Goal: Task Accomplishment & Management: Use online tool/utility

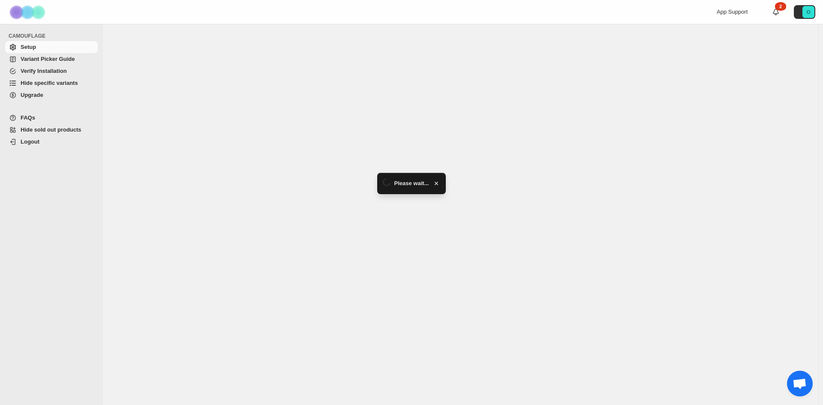
click at [49, 80] on span "Hide specific variants" at bounding box center [49, 83] width 57 height 6
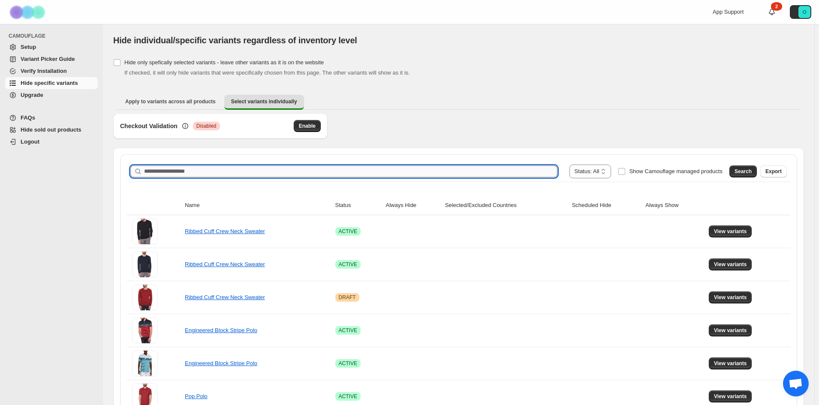
click at [436, 169] on input "Search product name" at bounding box center [350, 171] width 413 height 12
paste input "**********"
click at [745, 174] on span "Search" at bounding box center [742, 171] width 17 height 7
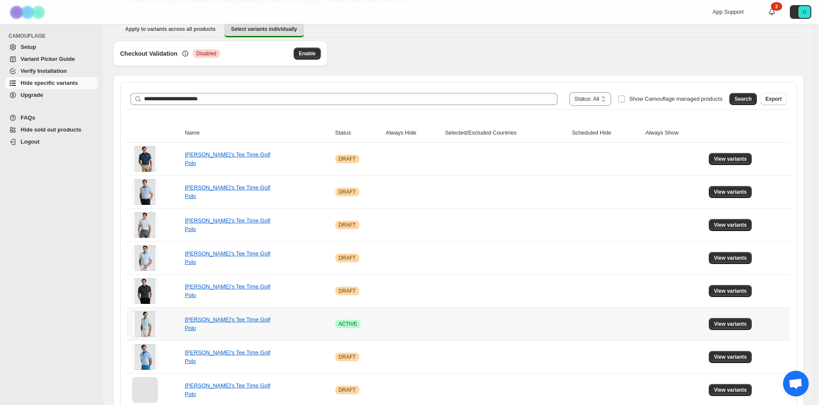
scroll to position [86, 0]
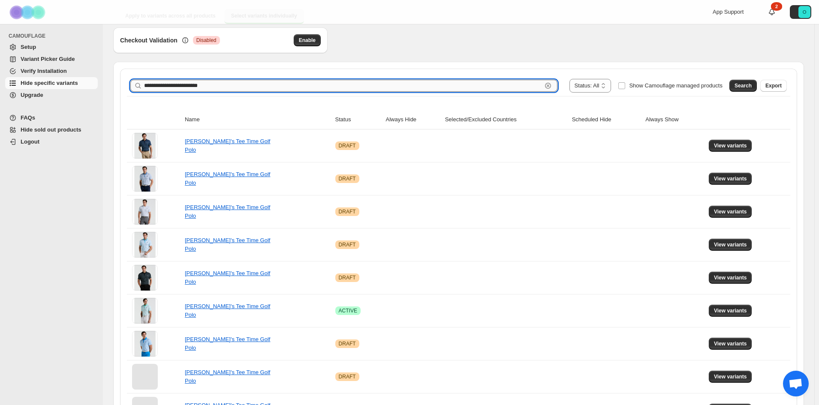
click at [250, 83] on input "**********" at bounding box center [343, 86] width 398 height 12
paste input "text"
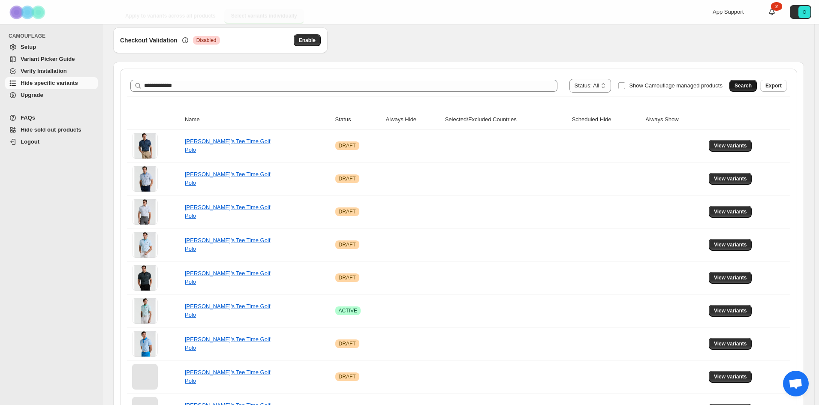
click at [750, 80] on button "Search" at bounding box center [742, 86] width 27 height 12
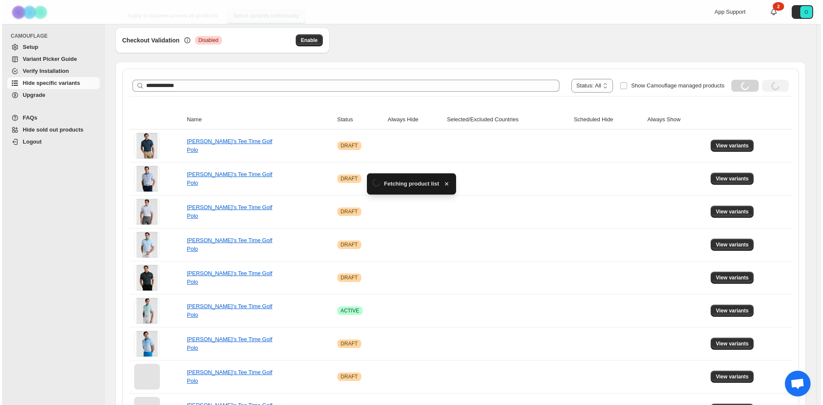
scroll to position [0, 0]
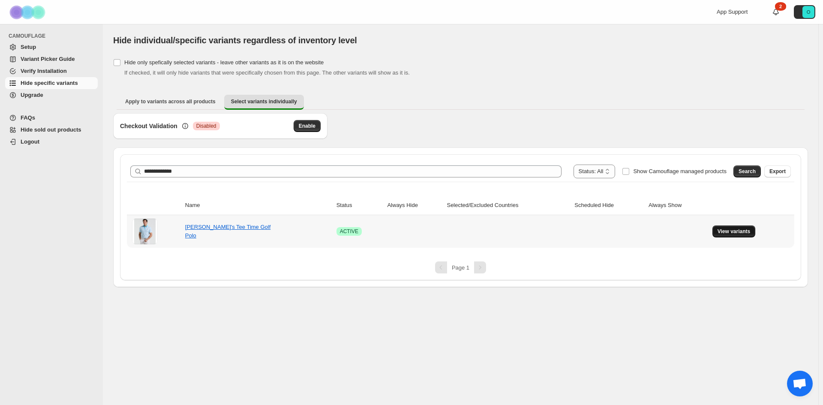
click at [741, 234] on span "View variants" at bounding box center [734, 231] width 33 height 7
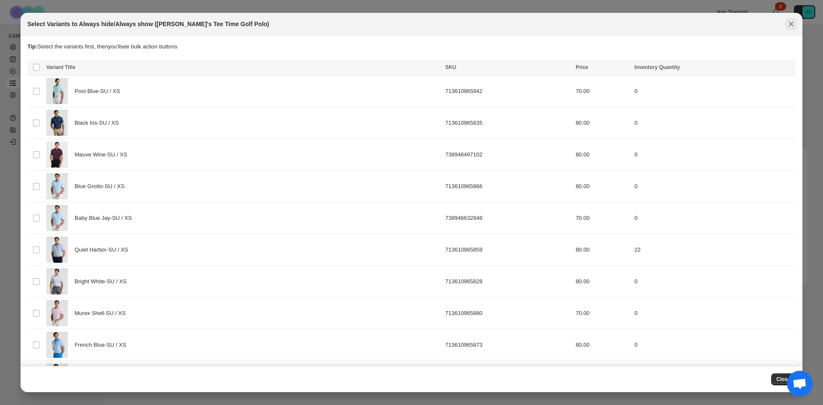
click at [791, 27] on icon "Close" at bounding box center [791, 24] width 9 height 9
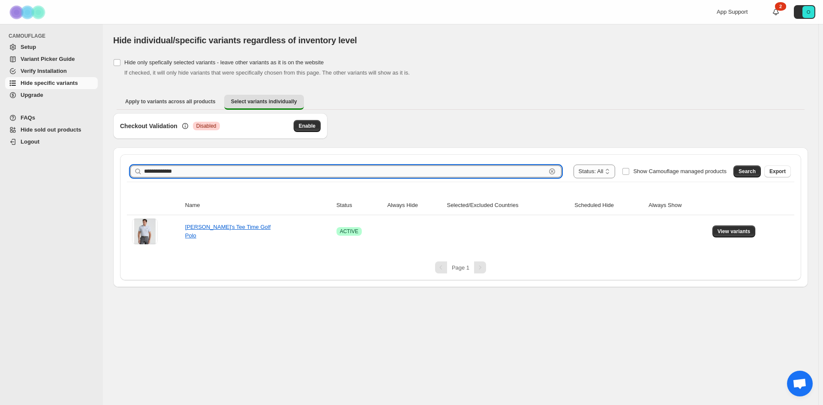
click at [446, 172] on input "**********" at bounding box center [345, 171] width 402 height 12
paste input "text"
type input "**********"
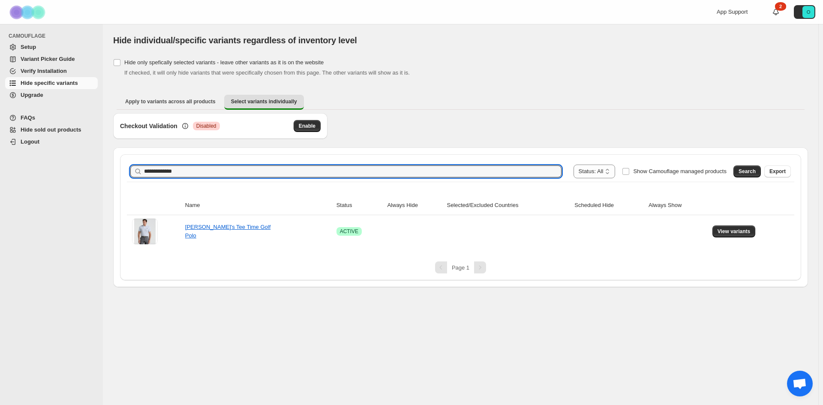
click at [746, 163] on div "Search Export" at bounding box center [760, 169] width 61 height 17
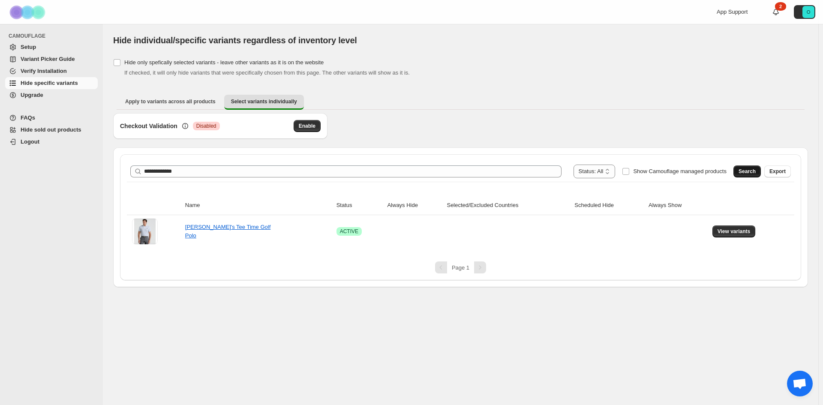
click at [747, 170] on span "Search" at bounding box center [747, 171] width 17 height 7
click at [219, 232] on link "Long Sleeve Pique Polo" at bounding box center [215, 231] width 60 height 6
click at [731, 232] on span "View variants" at bounding box center [734, 231] width 33 height 7
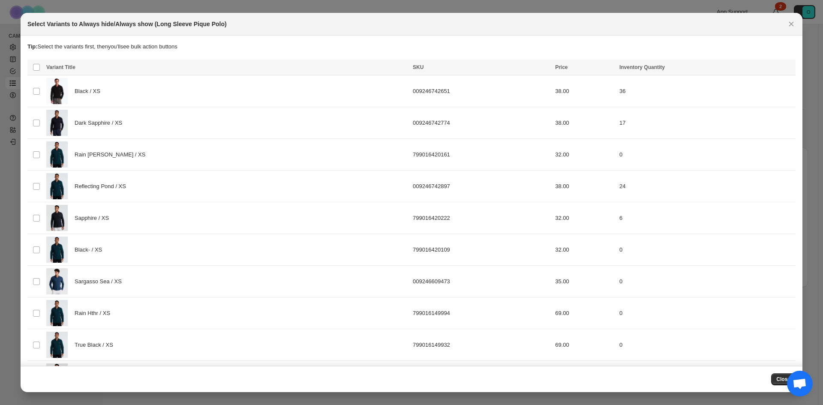
click at [60, 67] on span "Variant Title" at bounding box center [60, 67] width 29 height 6
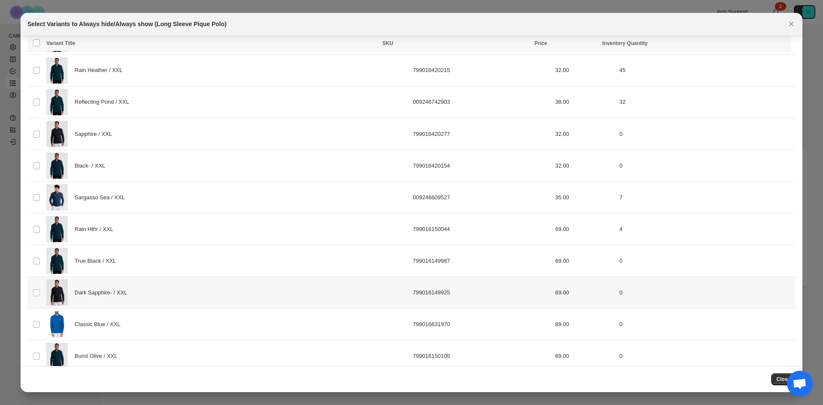
scroll to position [2001, 0]
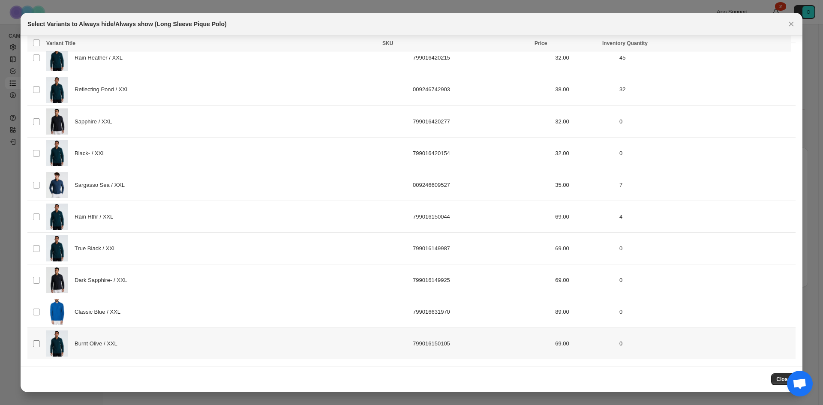
click at [33, 344] on span ":r3e:" at bounding box center [37, 344] width 8 height 8
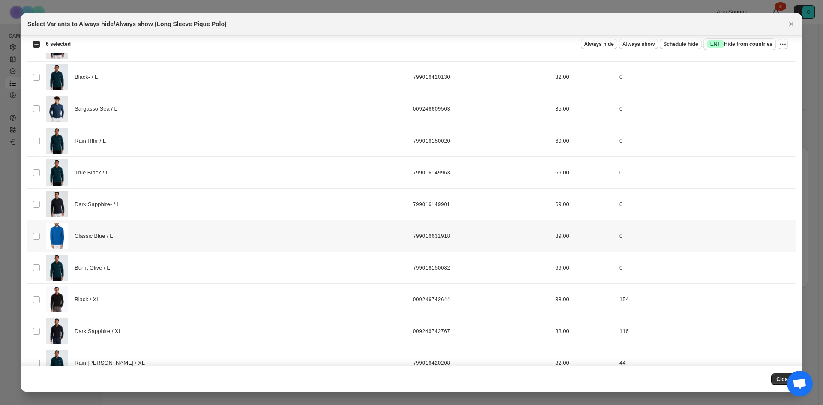
scroll to position [1272, 0]
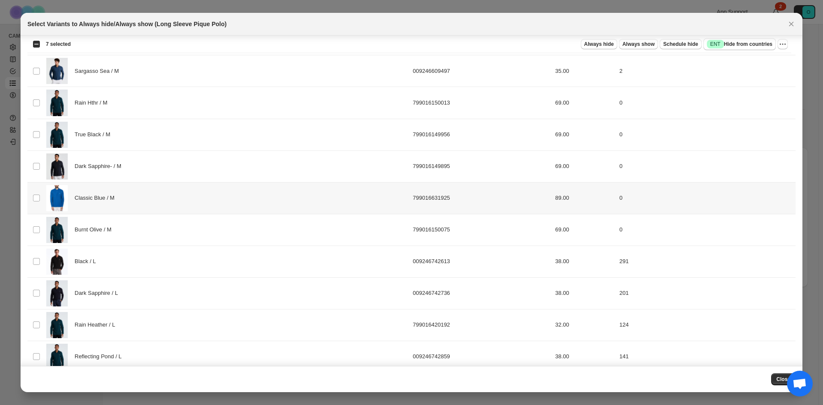
click at [44, 201] on td "Classic Blue / M" at bounding box center [227, 198] width 367 height 32
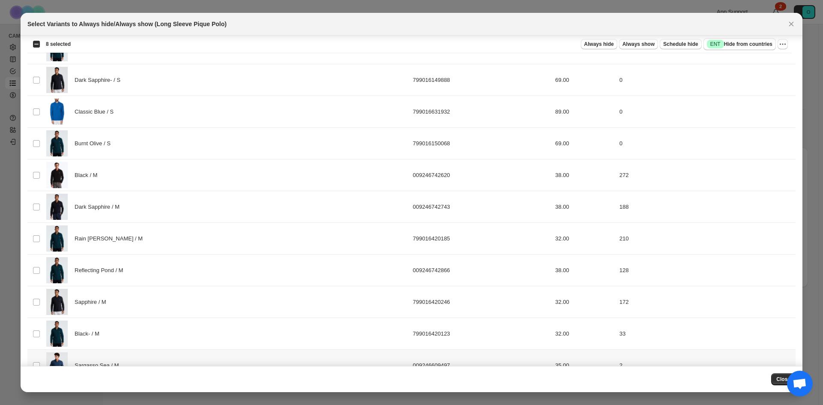
scroll to position [629, 0]
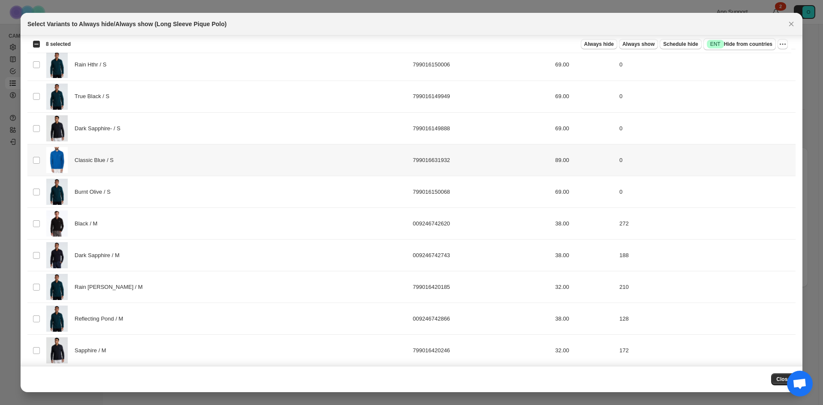
click at [50, 165] on img ":r3e:" at bounding box center [56, 160] width 21 height 26
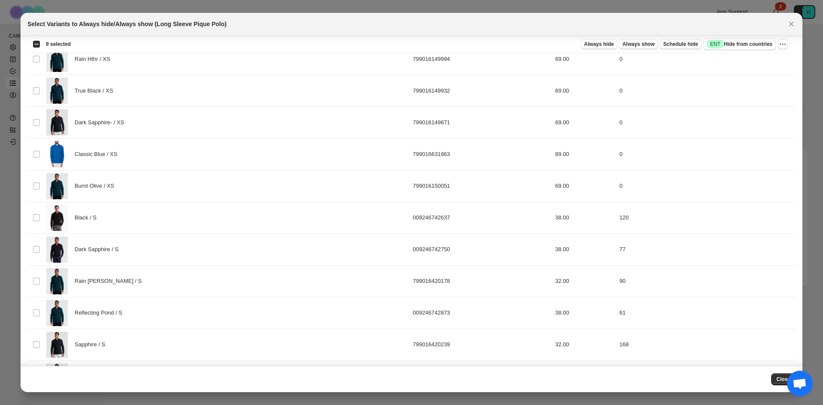
scroll to position [244, 0]
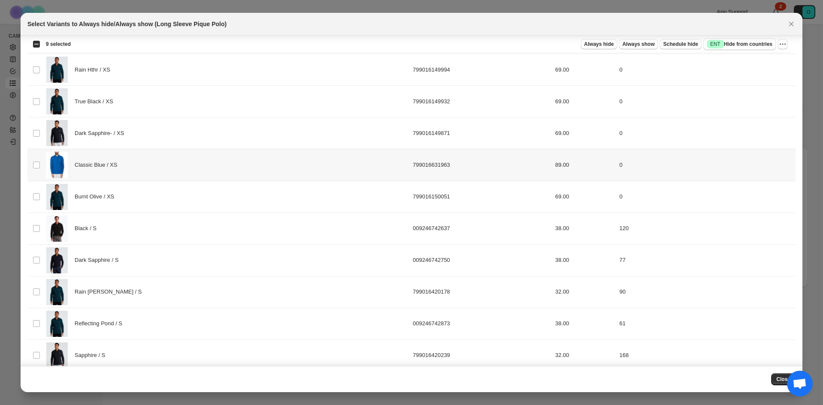
click at [217, 175] on div "Classic Blue / XS" at bounding box center [226, 165] width 361 height 26
click at [163, 200] on div "Burnt Olive / XS" at bounding box center [226, 197] width 361 height 26
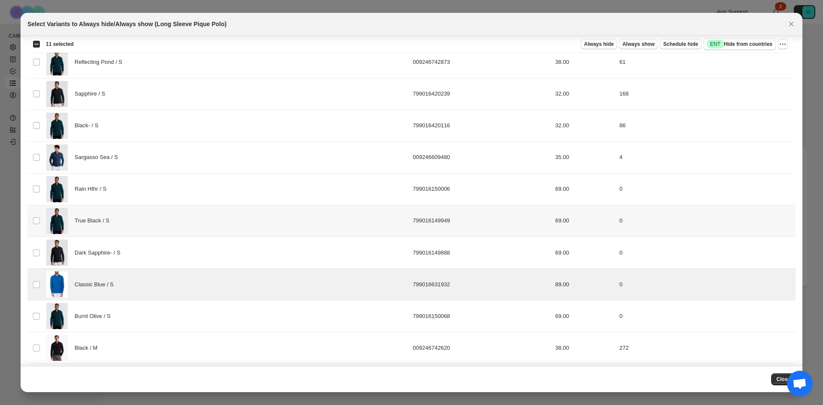
scroll to position [587, 0]
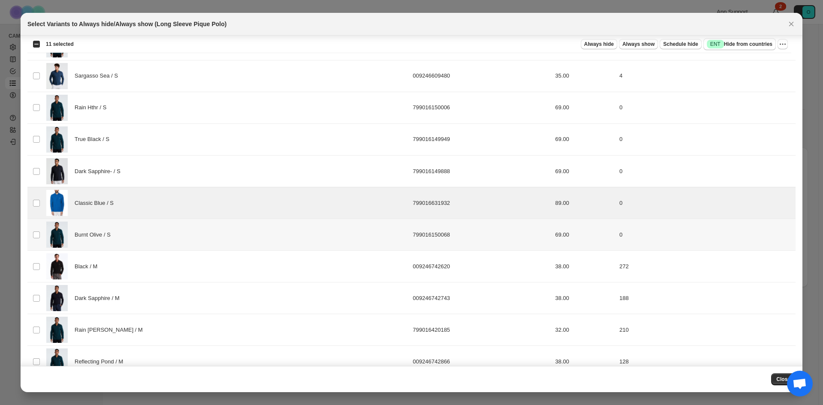
click at [179, 241] on div "Burnt Olive / S" at bounding box center [226, 235] width 361 height 26
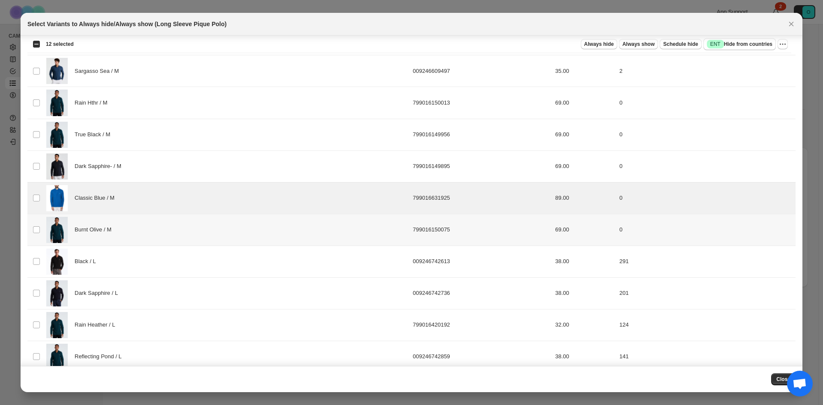
click at [161, 236] on div "Burnt Olive / M" at bounding box center [226, 230] width 361 height 26
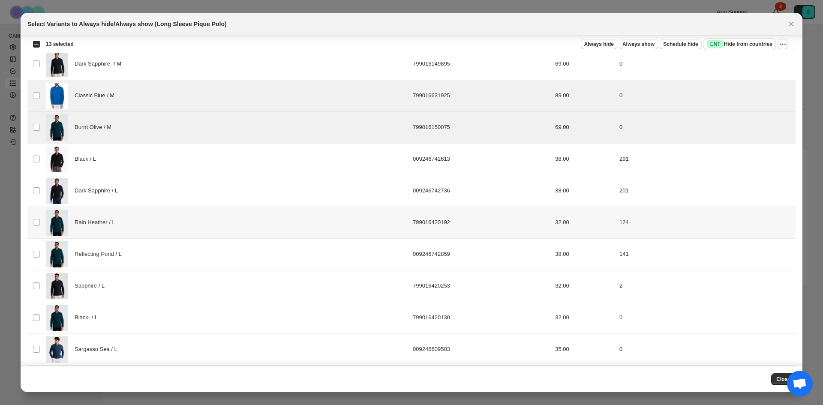
scroll to position [1187, 0]
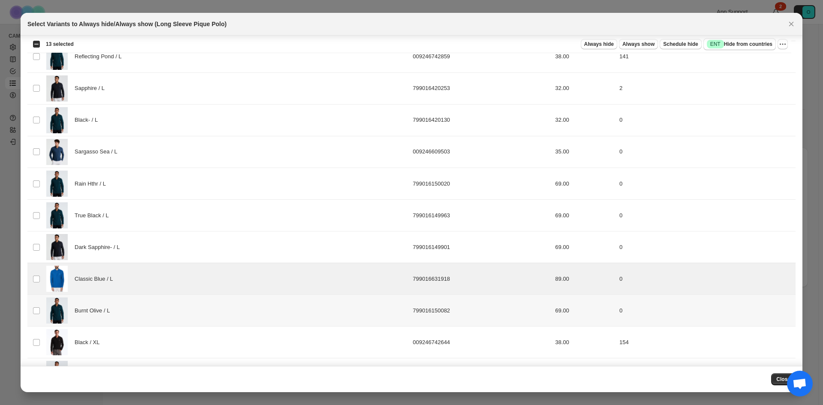
click at [159, 306] on div "Burnt Olive / L" at bounding box center [226, 311] width 361 height 26
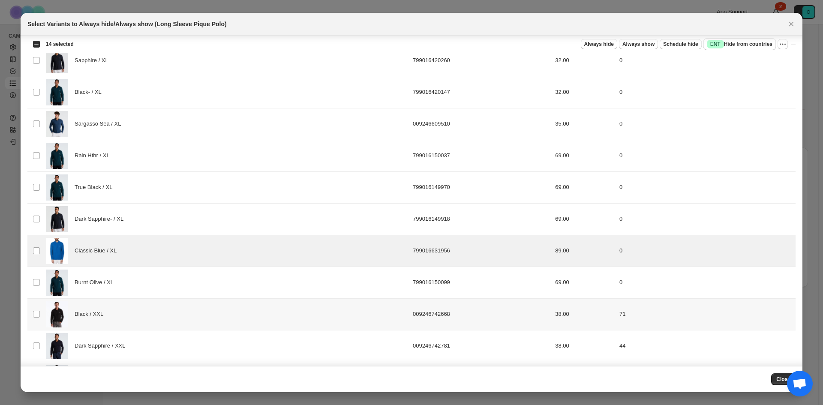
scroll to position [1658, 0]
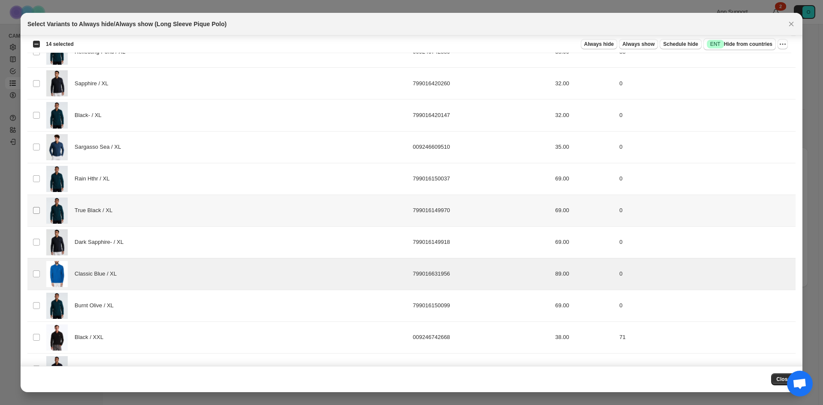
click at [33, 209] on span ":r3e:" at bounding box center [37, 211] width 8 height 8
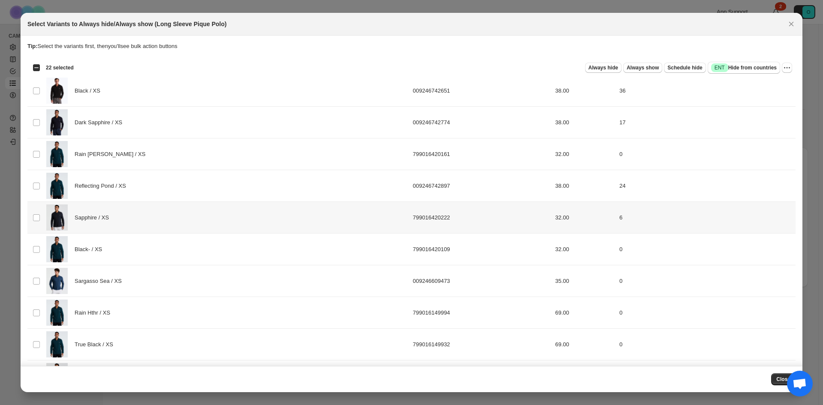
scroll to position [0, 0]
click at [782, 381] on span "Close" at bounding box center [783, 379] width 14 height 7
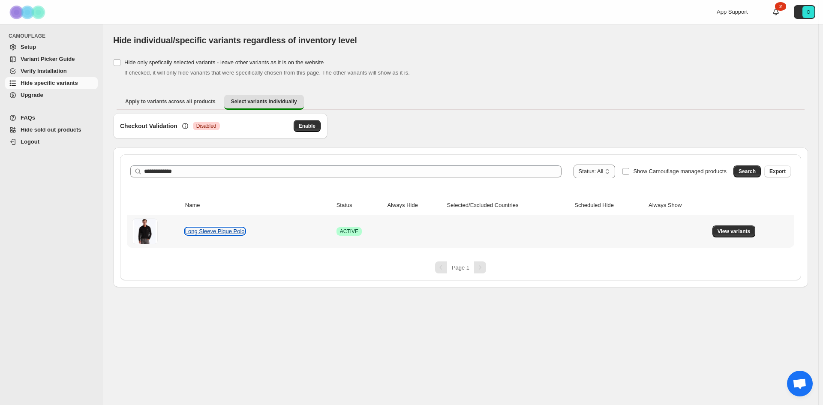
click at [223, 230] on link "Long Sleeve Pique Polo" at bounding box center [215, 231] width 60 height 6
click at [214, 230] on link "Long Sleeve Pique Polo" at bounding box center [215, 231] width 60 height 6
click at [220, 233] on link "Long Sleeve Pique Polo" at bounding box center [215, 231] width 60 height 6
click at [726, 228] on button "View variants" at bounding box center [734, 232] width 43 height 12
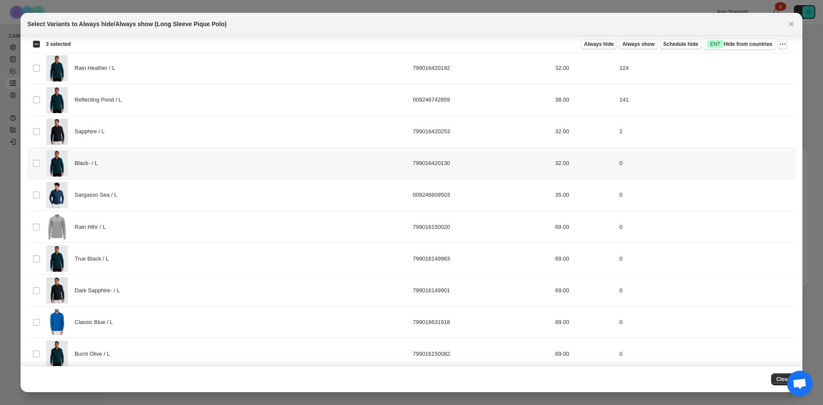
scroll to position [1303, 0]
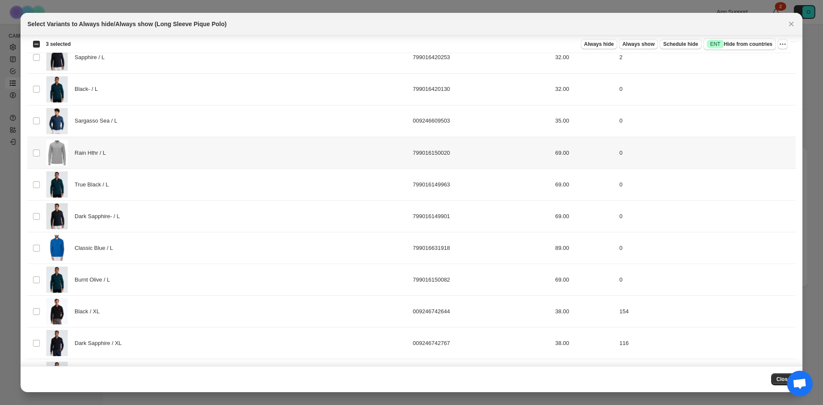
click at [35, 158] on td "Select product variant" at bounding box center [35, 153] width 16 height 32
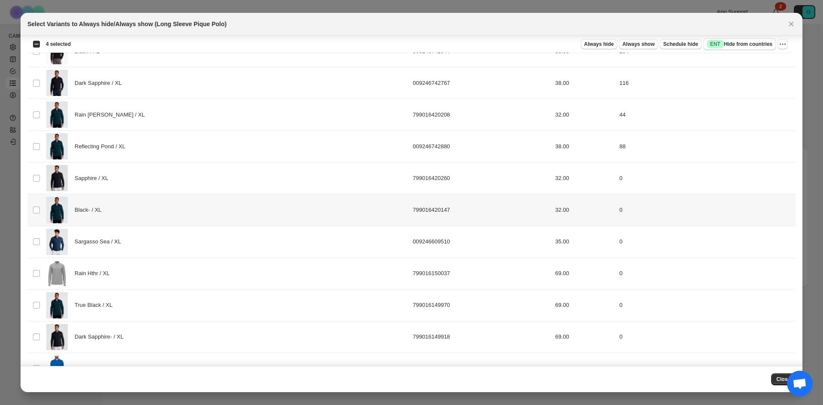
scroll to position [1646, 0]
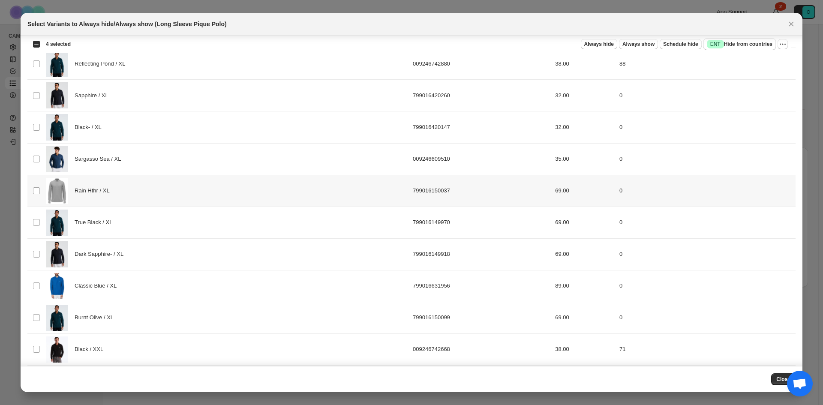
click at [40, 193] on span ":r6b:" at bounding box center [37, 191] width 8 height 8
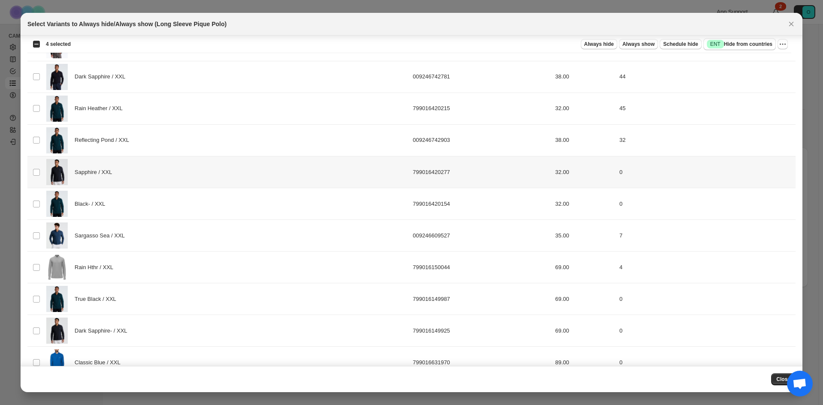
scroll to position [2001, 0]
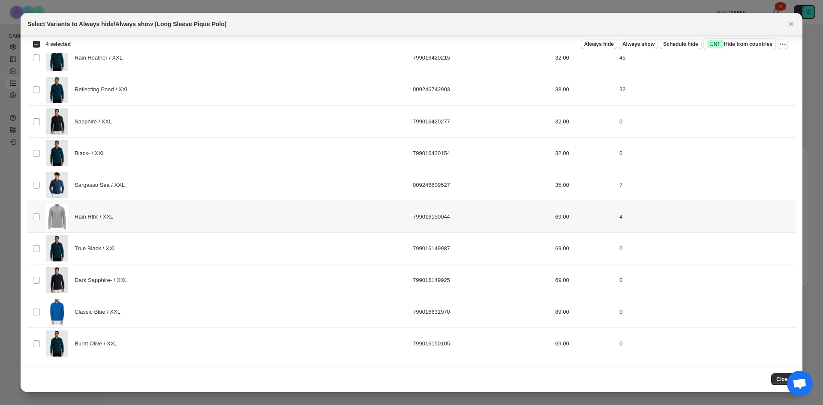
click at [41, 220] on td "Select product variant" at bounding box center [35, 217] width 16 height 32
click at [777, 381] on button "Close" at bounding box center [783, 379] width 24 height 12
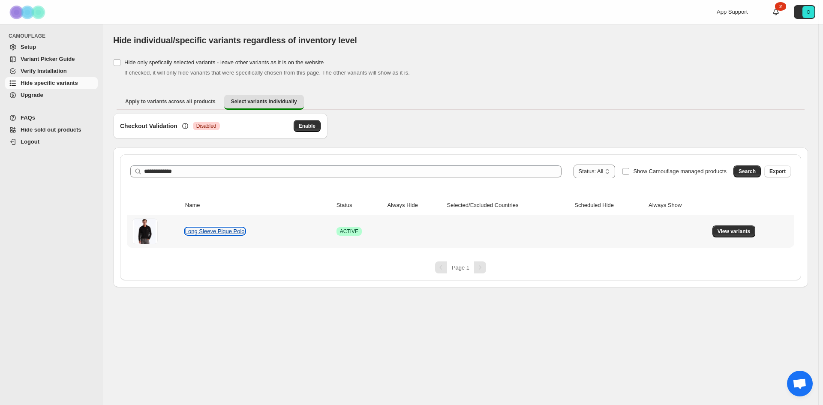
click at [207, 232] on link "Long Sleeve Pique Polo" at bounding box center [215, 231] width 60 height 6
drag, startPoint x: 737, startPoint y: 235, endPoint x: 814, endPoint y: 268, distance: 84.3
click at [737, 234] on span "View variants" at bounding box center [734, 231] width 33 height 7
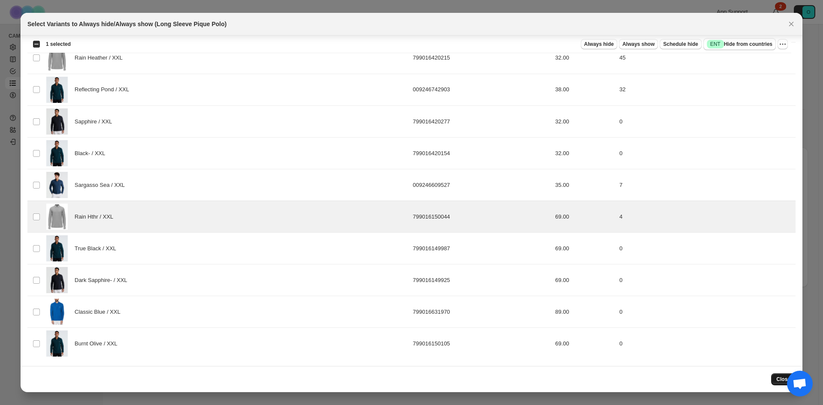
click at [777, 380] on button "Close" at bounding box center [783, 379] width 24 height 12
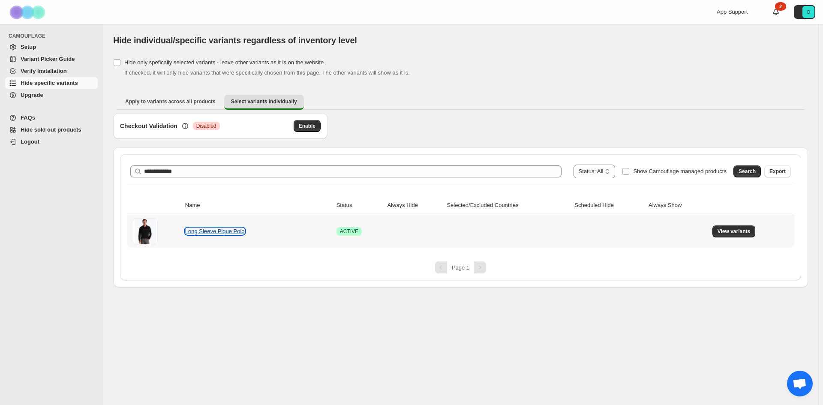
click at [208, 233] on link "Long Sleeve Pique Polo" at bounding box center [215, 231] width 60 height 6
click at [729, 233] on span "View variants" at bounding box center [734, 231] width 33 height 7
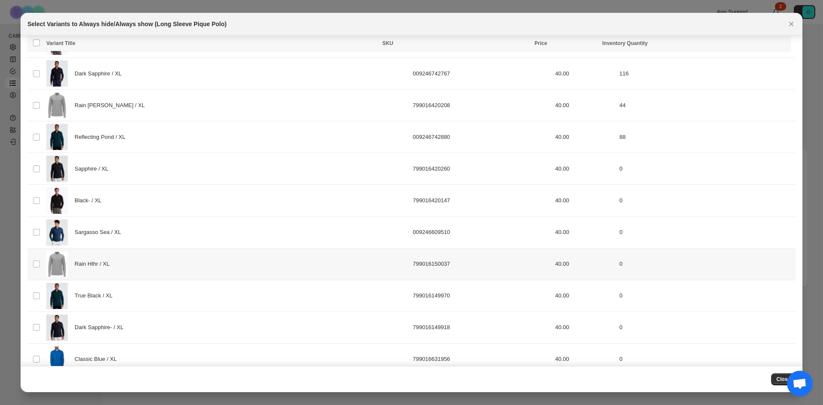
scroll to position [1573, 0]
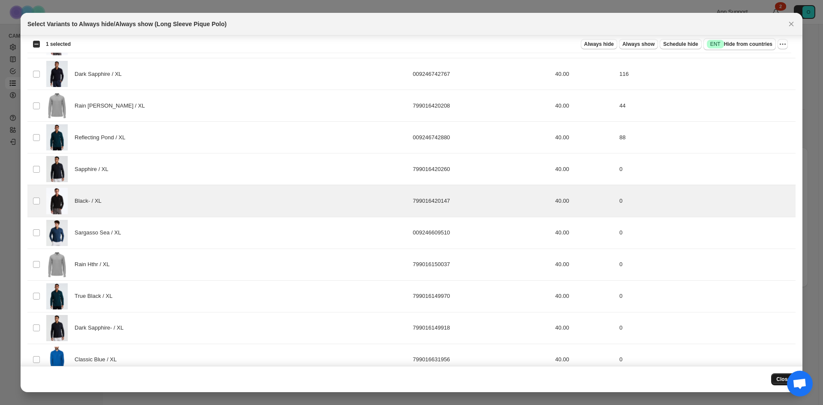
click at [777, 379] on button "Close" at bounding box center [783, 379] width 24 height 12
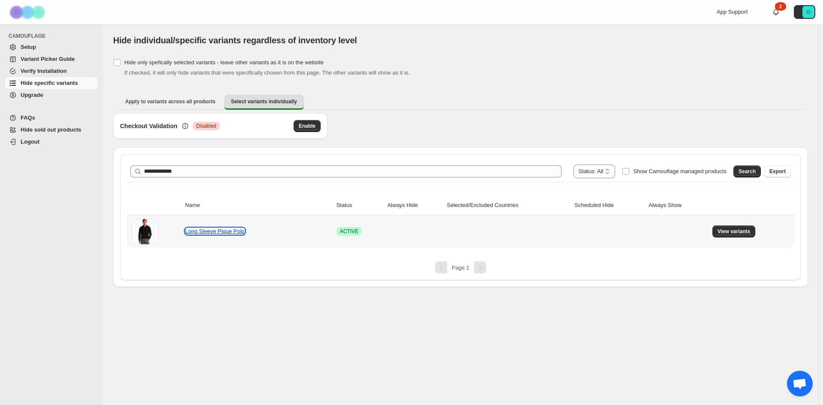
click at [206, 229] on link "Long Sleeve Pique Polo" at bounding box center [215, 231] width 60 height 6
click at [210, 231] on link "Long Sleeve Pique Polo" at bounding box center [215, 231] width 60 height 6
click at [718, 234] on button "View variants" at bounding box center [734, 232] width 43 height 12
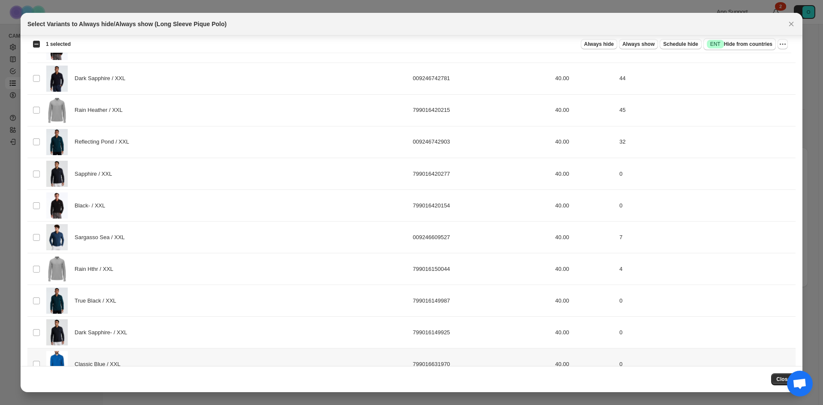
scroll to position [2001, 0]
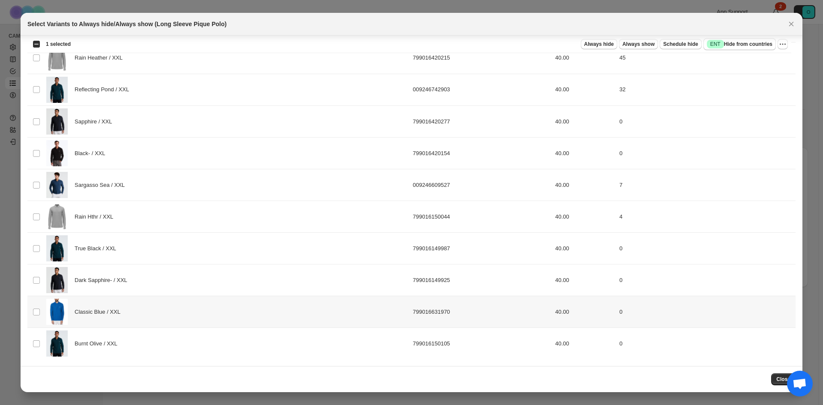
click at [147, 313] on div "Classic Blue / XXL" at bounding box center [226, 312] width 361 height 26
click at [177, 340] on div "Burnt Olive / XXL" at bounding box center [226, 344] width 361 height 26
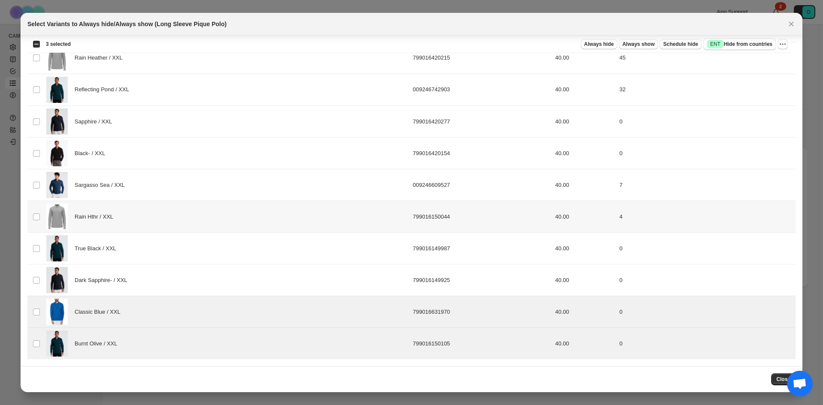
click at [159, 222] on div "Rain Hthr / XXL" at bounding box center [226, 217] width 361 height 26
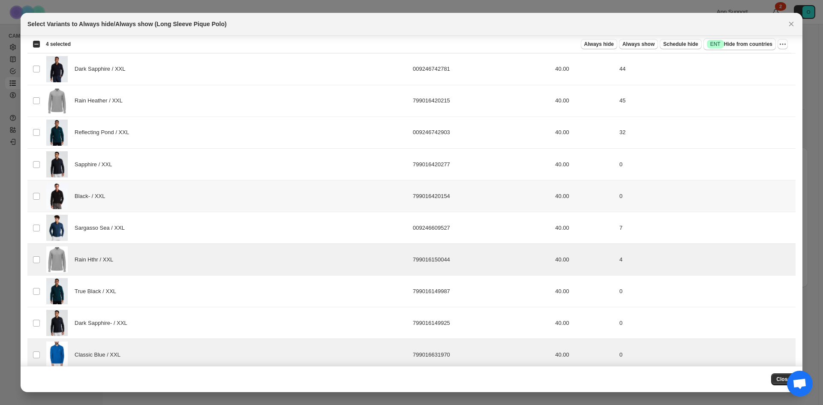
click at [156, 193] on div "Black- / XXL" at bounding box center [226, 196] width 361 height 26
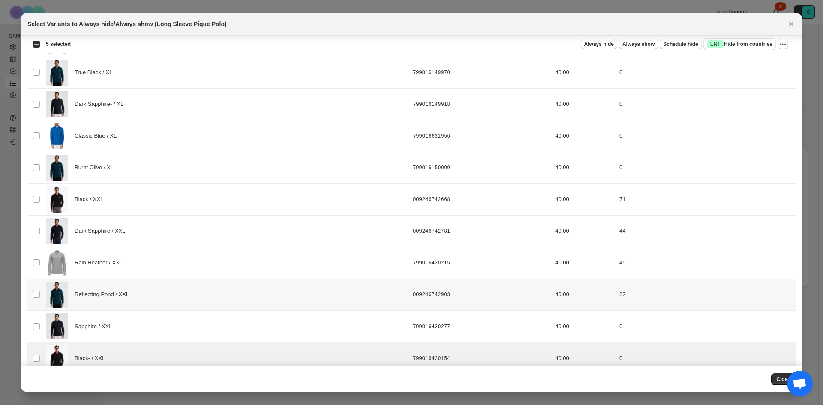
scroll to position [1787, 0]
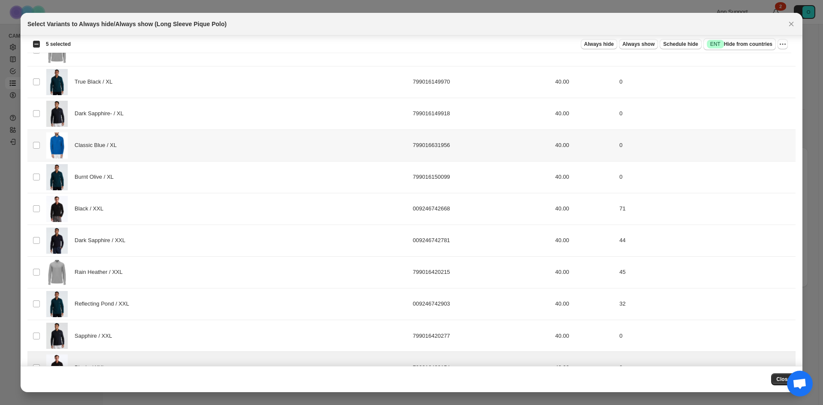
click at [150, 143] on div "Classic Blue / XL" at bounding box center [226, 145] width 361 height 26
click at [150, 176] on div "Burnt Olive / XL" at bounding box center [226, 177] width 361 height 26
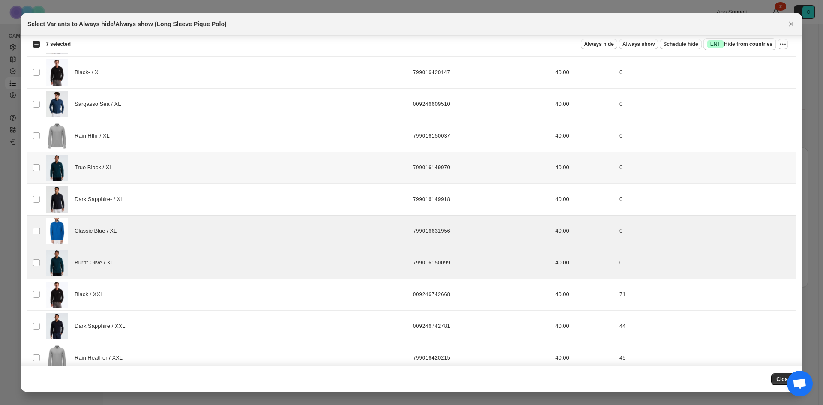
scroll to position [1658, 0]
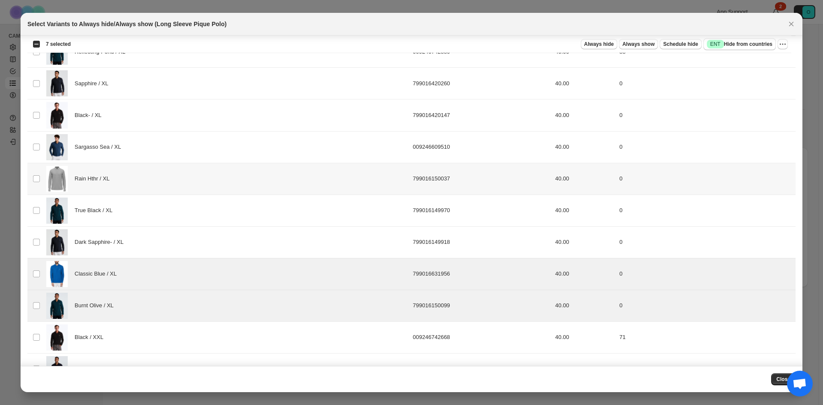
click at [151, 184] on div "Rain Hthr / XL" at bounding box center [226, 179] width 361 height 26
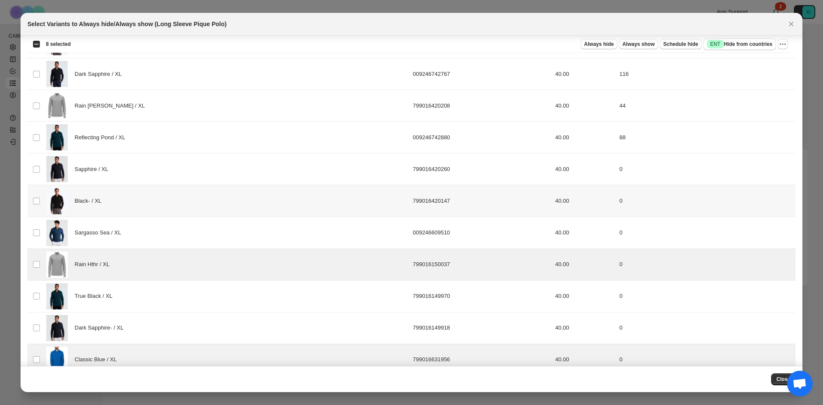
click at [148, 197] on div "Black- / XL" at bounding box center [226, 201] width 361 height 26
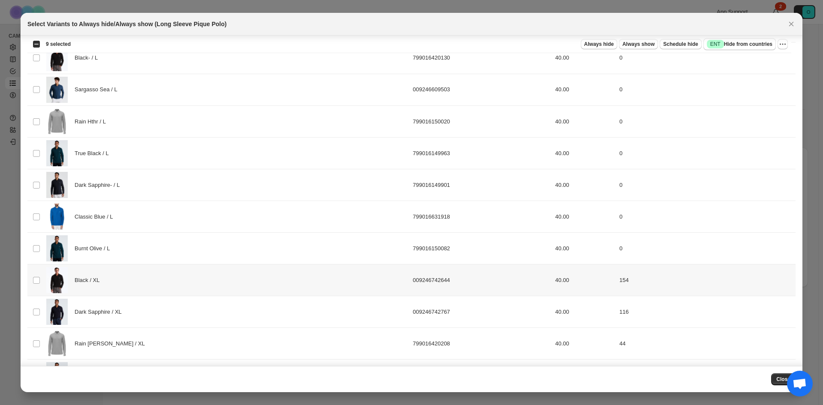
scroll to position [1315, 0]
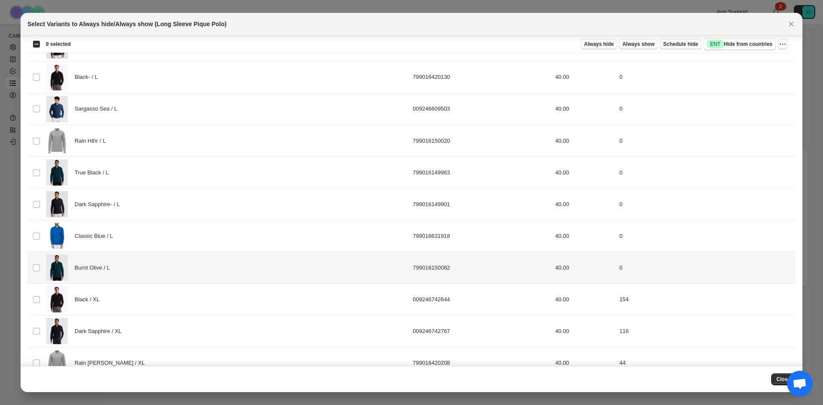
click at [138, 257] on div "Burnt Olive / L" at bounding box center [226, 268] width 361 height 26
click at [145, 235] on div "Classic Blue / L" at bounding box center [226, 236] width 361 height 26
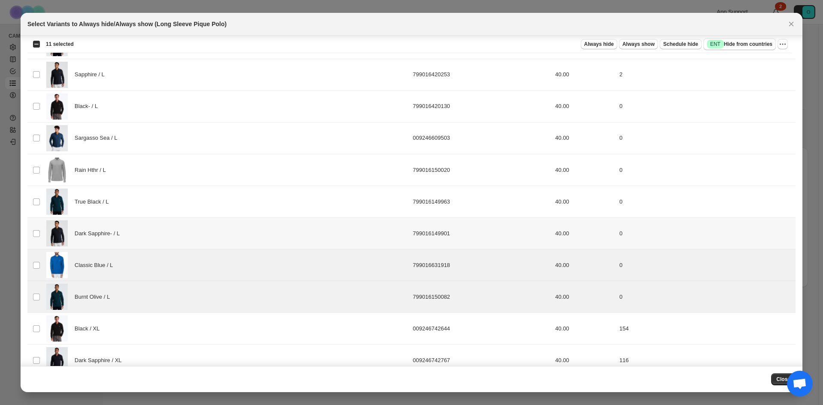
scroll to position [1272, 0]
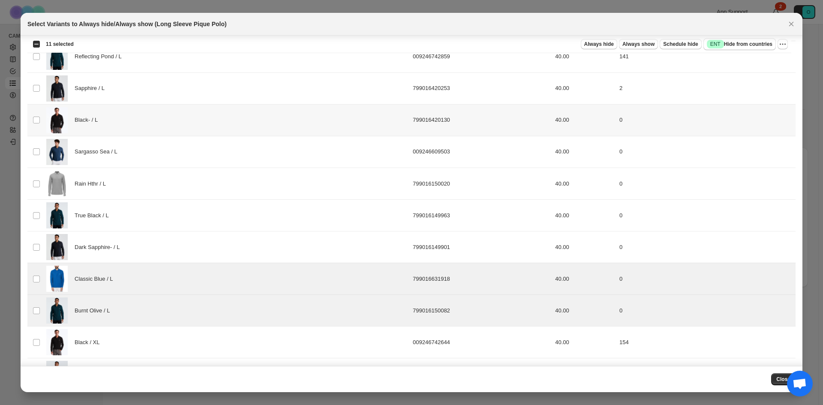
click at [146, 128] on div "Black- / L" at bounding box center [226, 120] width 361 height 26
click at [144, 179] on div "Rain Hthr / L" at bounding box center [226, 184] width 361 height 26
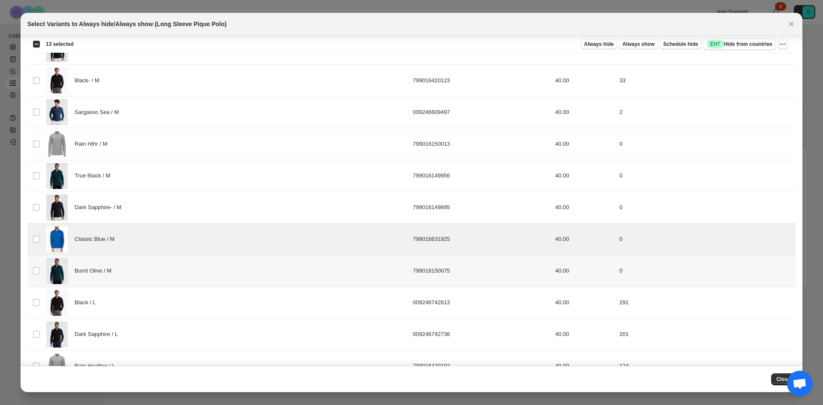
scroll to position [930, 0]
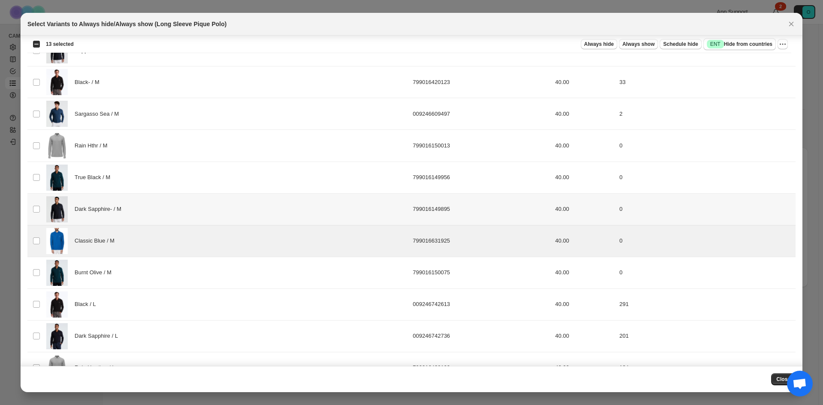
click at [156, 214] on div "Dark Sapphire- / M" at bounding box center [226, 209] width 361 height 26
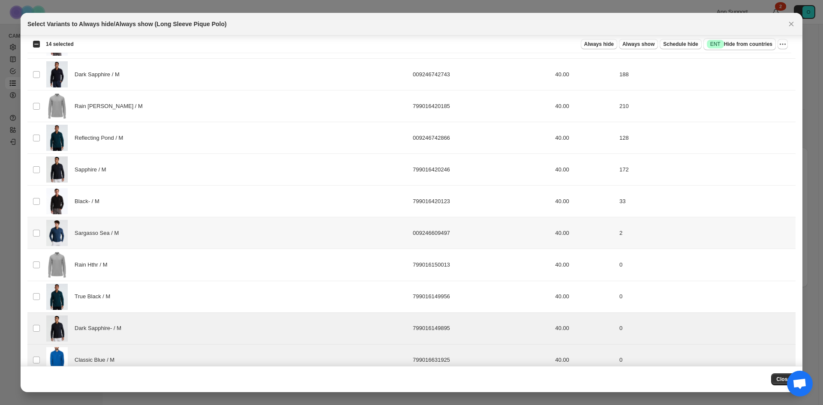
scroll to position [801, 0]
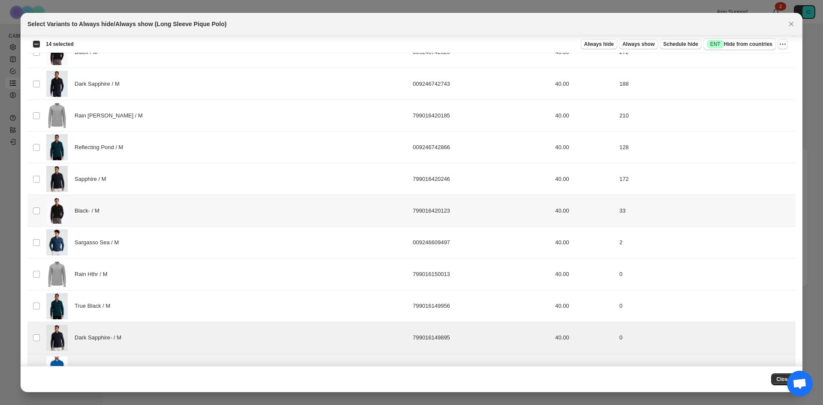
click at [133, 206] on div "Black- / M" at bounding box center [226, 211] width 361 height 26
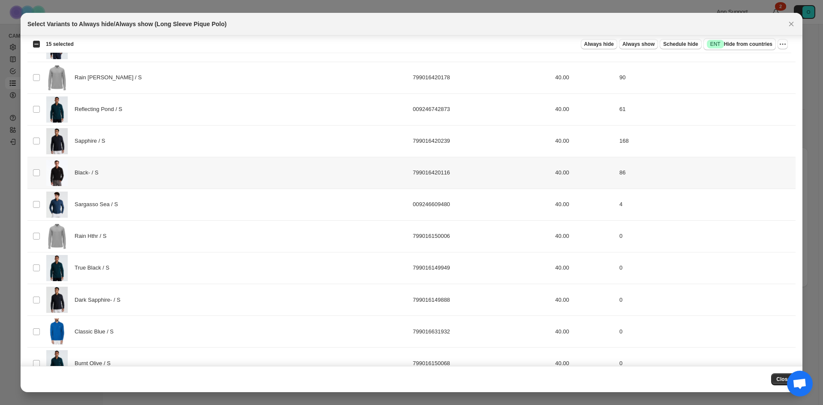
click at [136, 179] on div "Black- / S" at bounding box center [226, 173] width 361 height 26
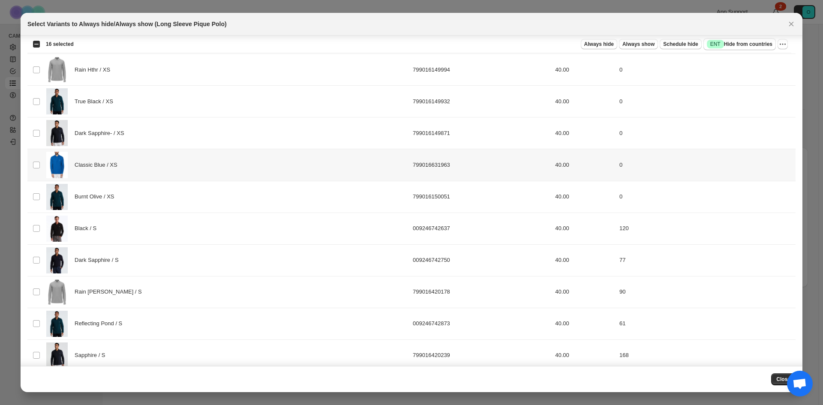
click at [135, 170] on div "Classic Blue / XS" at bounding box center [226, 165] width 361 height 26
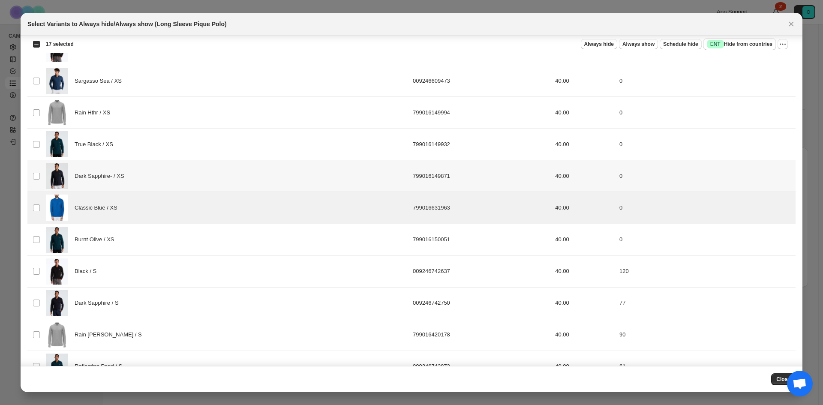
scroll to position [115, 0]
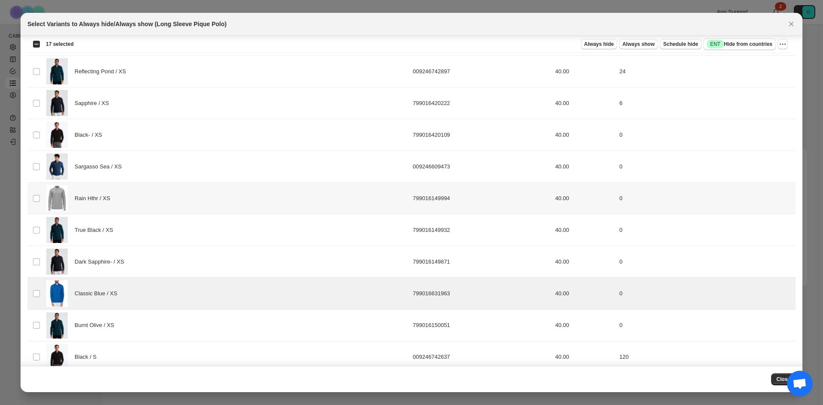
click at [132, 198] on div "Rain Hthr / XS" at bounding box center [226, 198] width 361 height 26
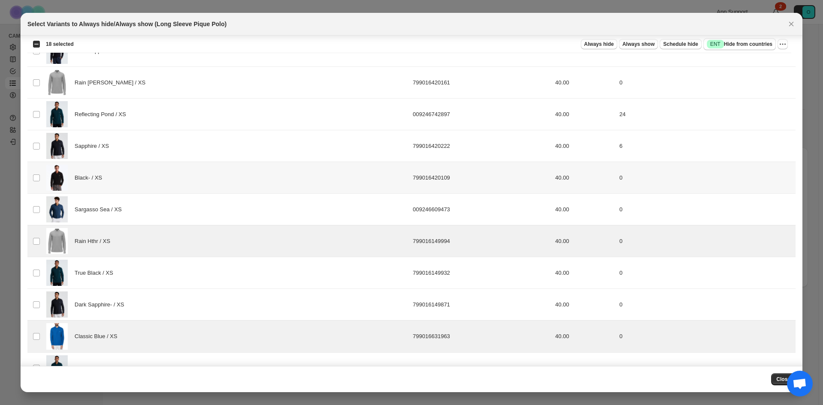
click at [132, 182] on div "Black- / XS" at bounding box center [226, 178] width 361 height 26
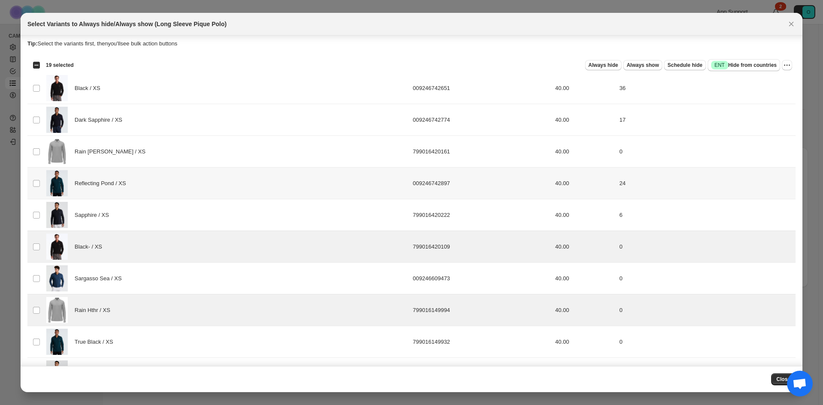
scroll to position [0, 0]
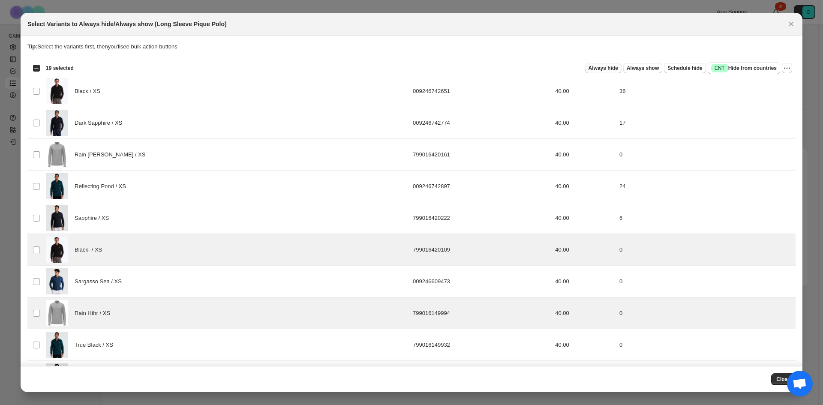
click at [602, 72] on button "Always hide" at bounding box center [603, 68] width 36 height 10
